Goal: Information Seeking & Learning: Understand process/instructions

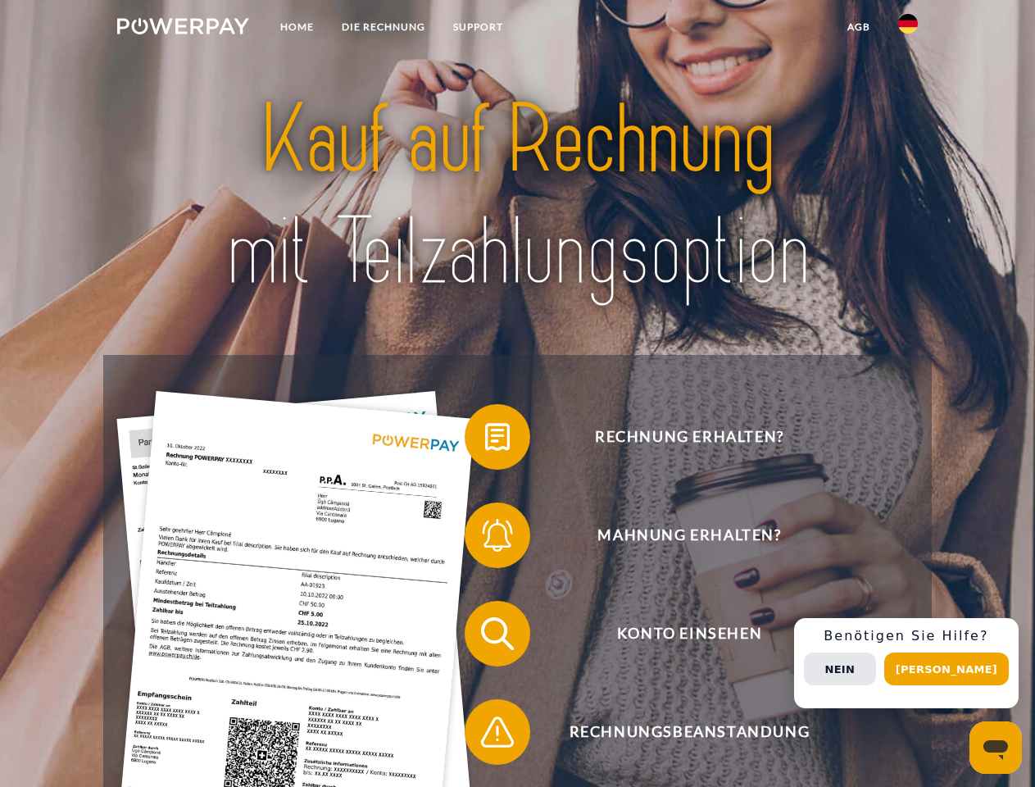
click at [183, 29] on img at bounding box center [183, 26] width 132 height 16
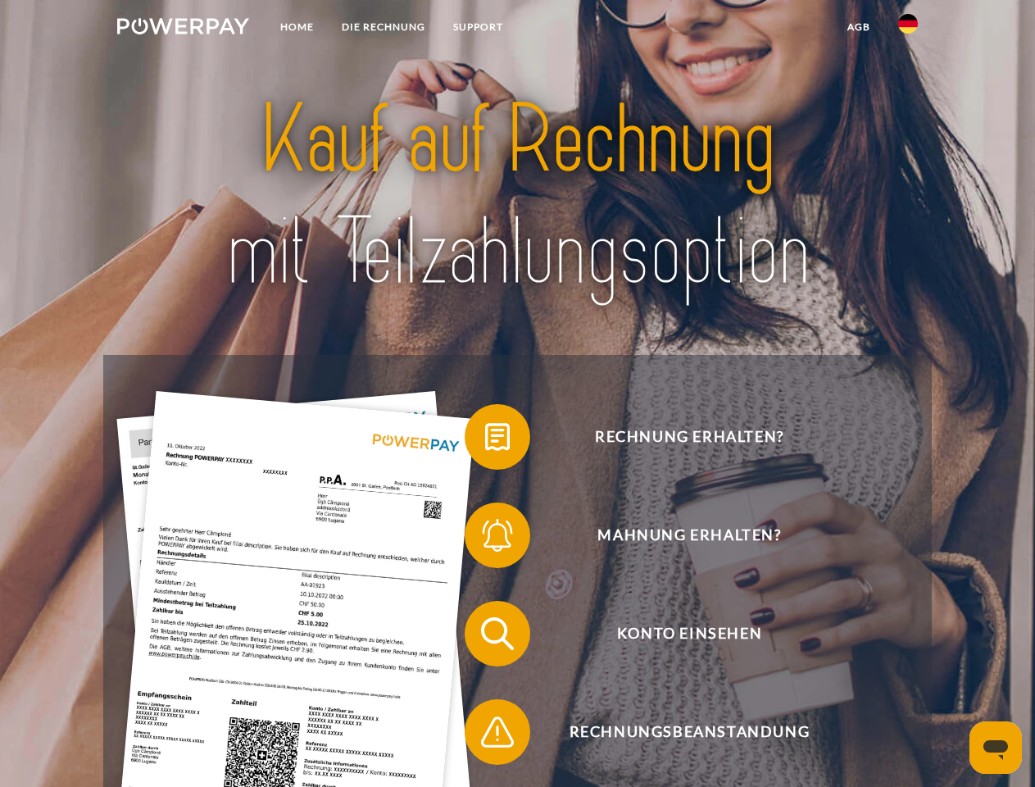
click at [908, 29] on img at bounding box center [908, 24] width 20 height 20
click at [858, 27] on link "agb" at bounding box center [859, 27] width 51 height 30
click at [485, 440] on span at bounding box center [473, 437] width 82 height 82
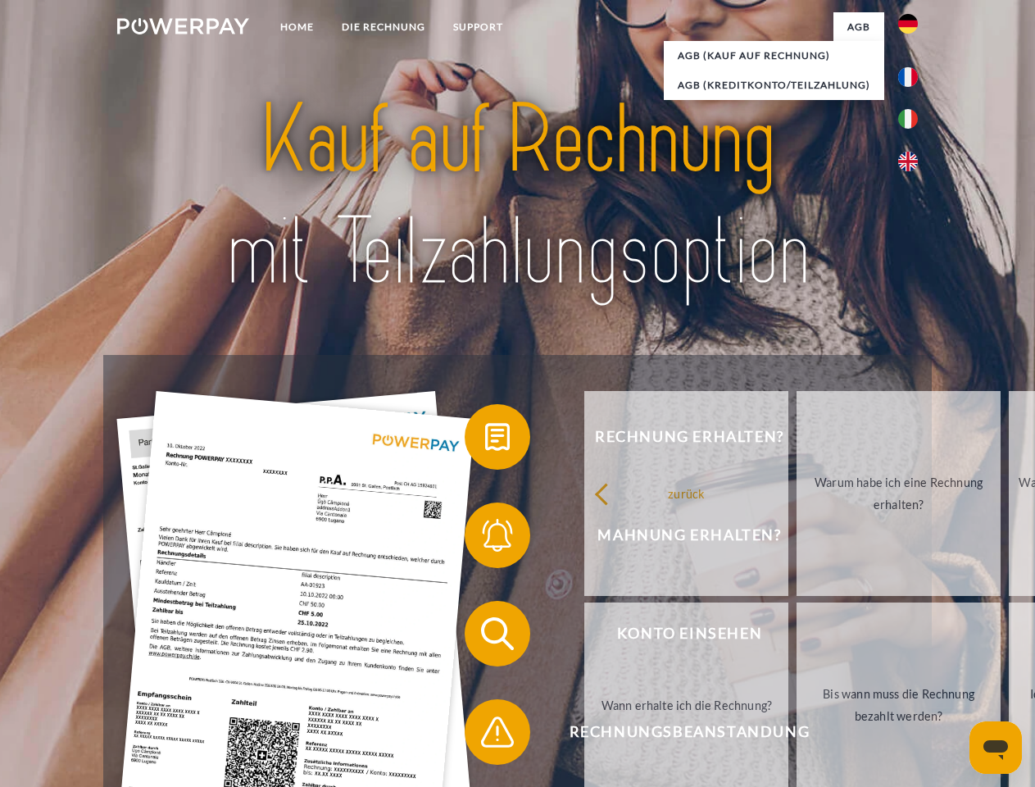
click at [485, 539] on div "Rechnung erhalten? Mahnung erhalten? Konto einsehen" at bounding box center [517, 683] width 828 height 656
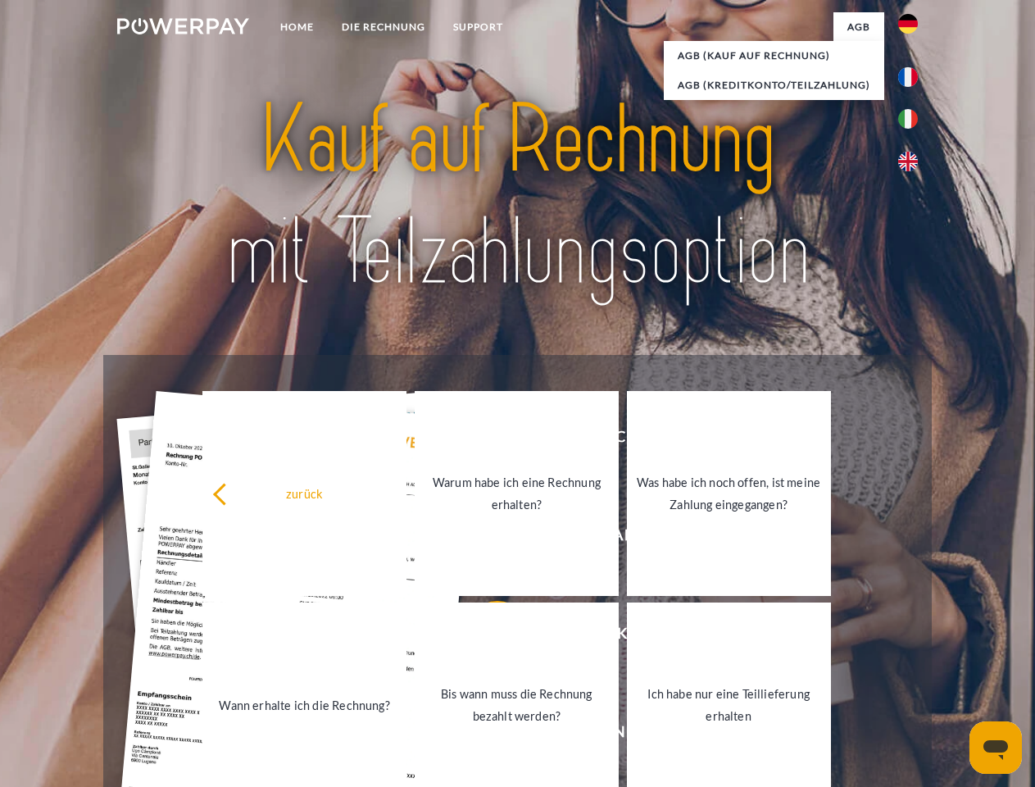
click at [485, 637] on link "Bis wann muss die Rechnung bezahlt werden?" at bounding box center [517, 705] width 204 height 205
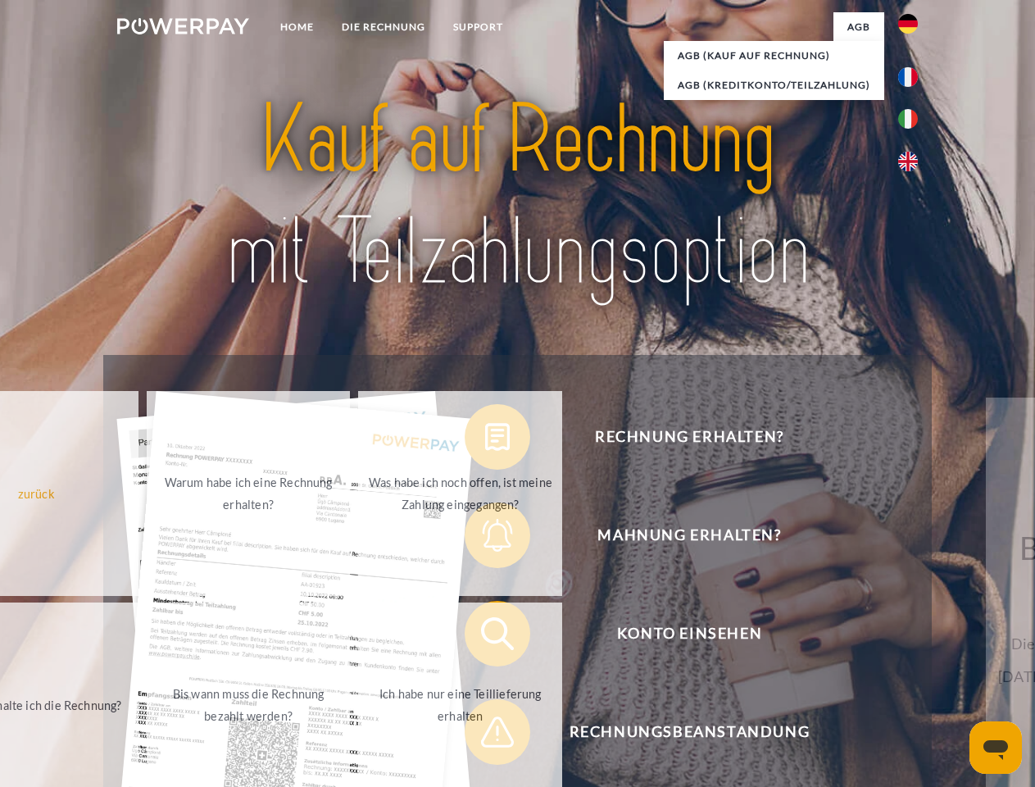
click at [485, 735] on span at bounding box center [473, 732] width 82 height 82
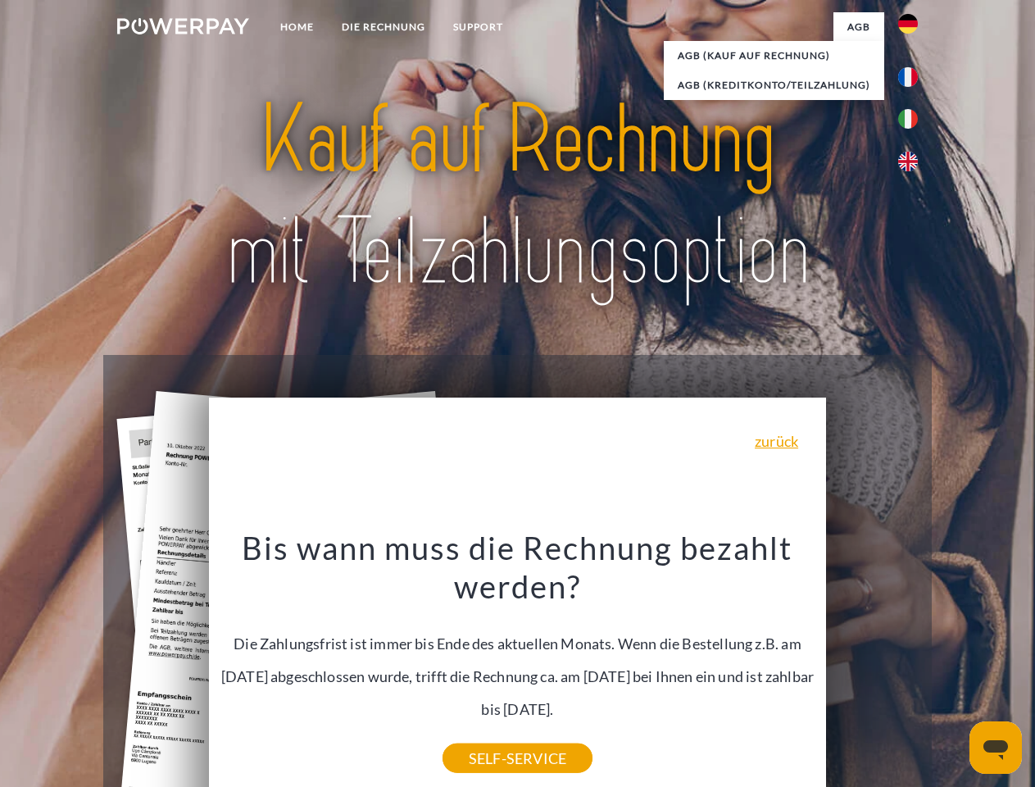
click at [912, 663] on div "Rechnung erhalten? Mahnung erhalten? Konto einsehen" at bounding box center [517, 683] width 828 height 656
click at [872, 666] on span "Konto einsehen" at bounding box center [690, 634] width 402 height 66
click at [953, 669] on header "Home DIE RECHNUNG SUPPORT" at bounding box center [517, 566] width 1035 height 1132
